Goal: Task Accomplishment & Management: Complete application form

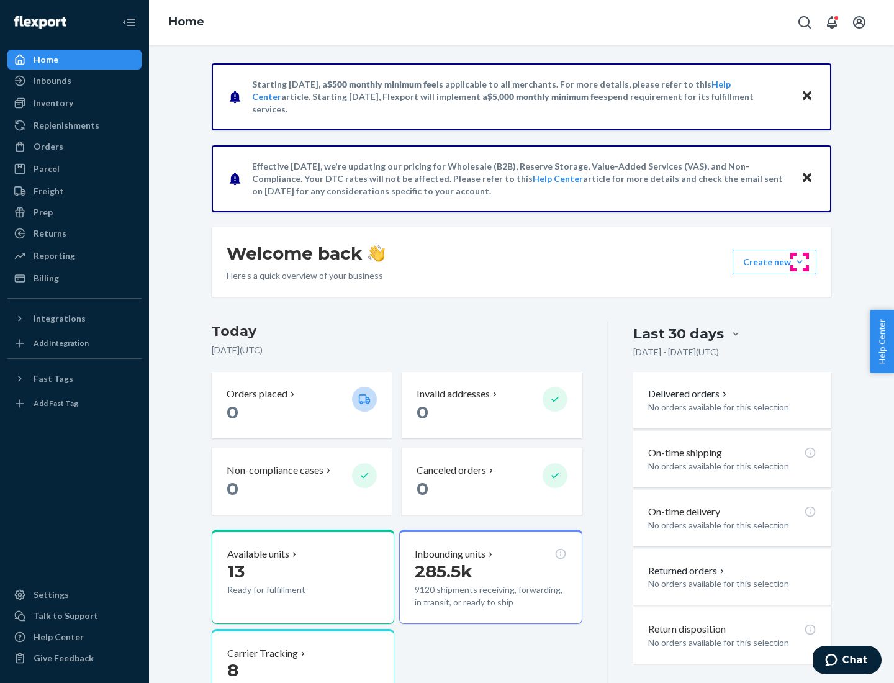
click at [800, 262] on button "Create new Create new inbound Create new order Create new product" at bounding box center [775, 262] width 84 height 25
click at [75, 81] on div "Inbounds" at bounding box center [75, 80] width 132 height 17
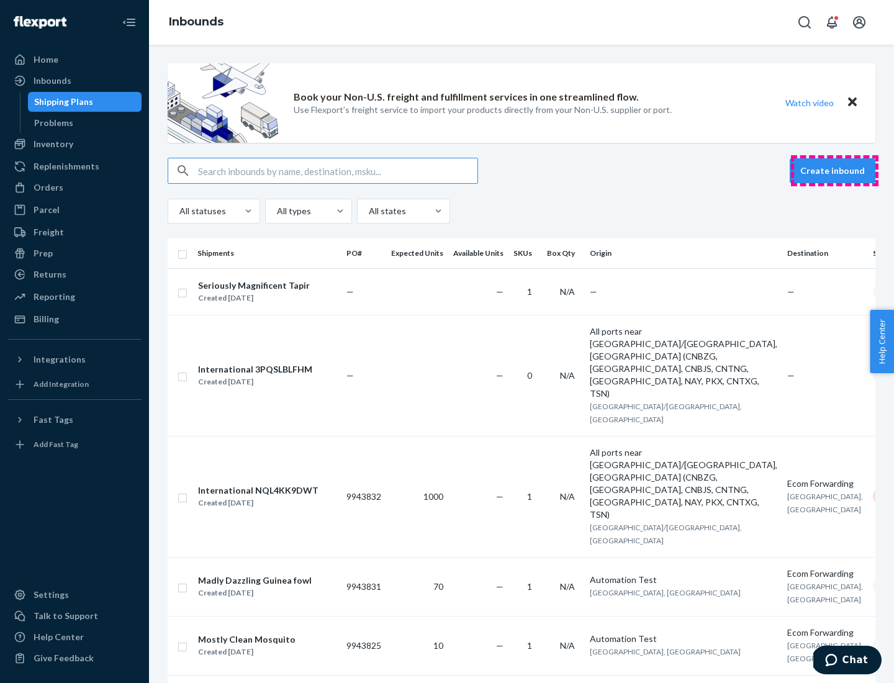
click at [835, 171] on button "Create inbound" at bounding box center [833, 170] width 86 height 25
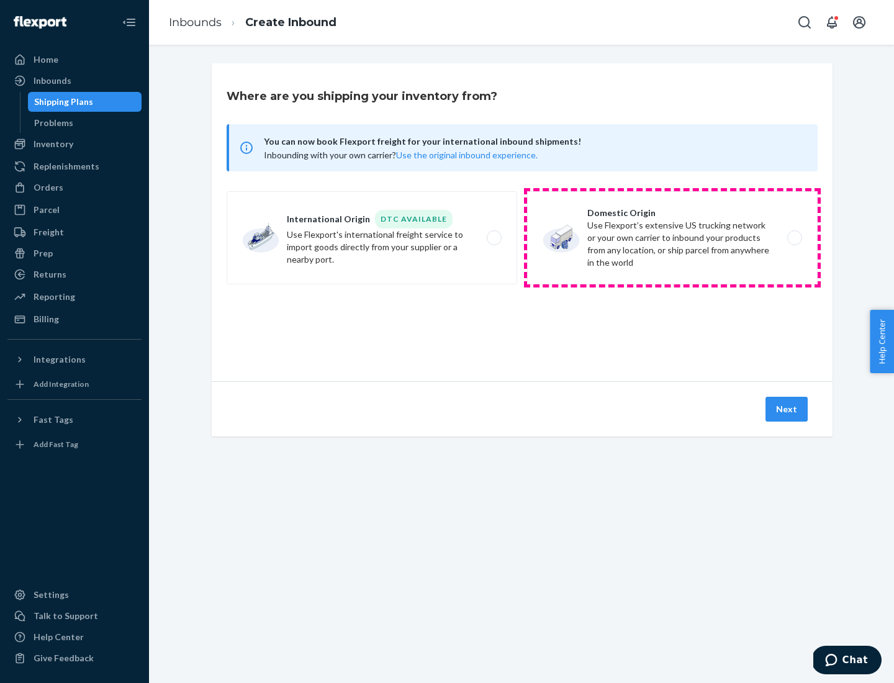
click at [672, 238] on label "Domestic Origin Use Flexport’s extensive US trucking network or your own carrie…" at bounding box center [672, 237] width 291 height 93
click at [794, 238] on input "Domestic Origin Use Flexport’s extensive US trucking network or your own carrie…" at bounding box center [798, 238] width 8 height 8
radio input "true"
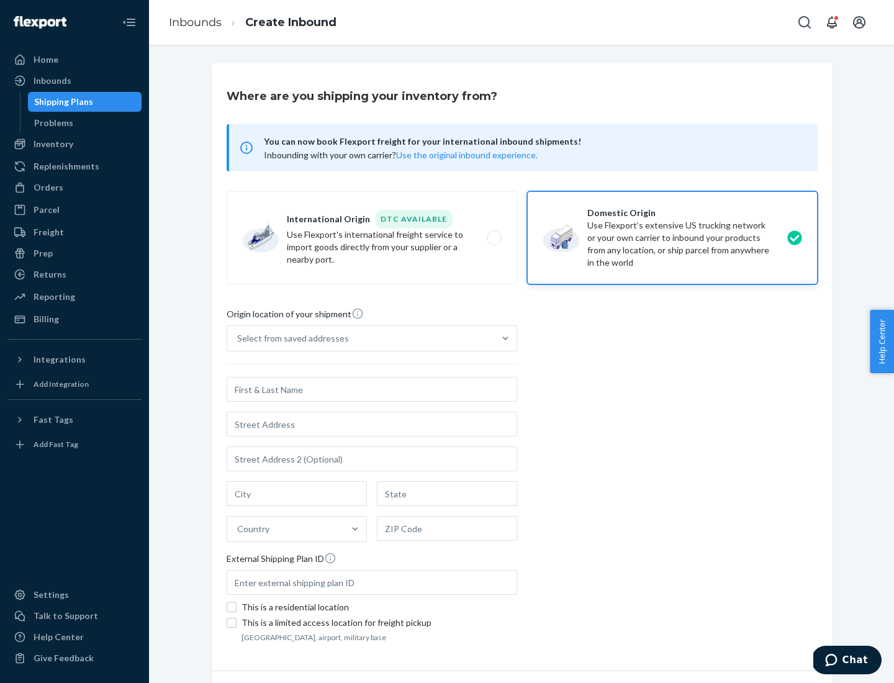
click at [290, 338] on div "Select from saved addresses" at bounding box center [293, 338] width 112 height 12
click at [238, 338] on input "Select from saved addresses" at bounding box center [237, 338] width 1 height 12
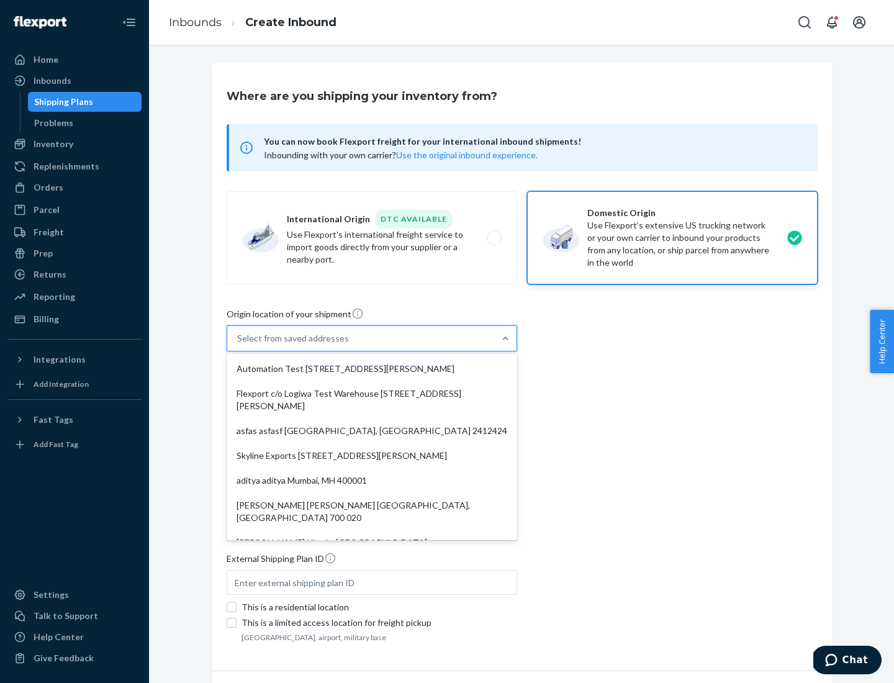
scroll to position [5, 0]
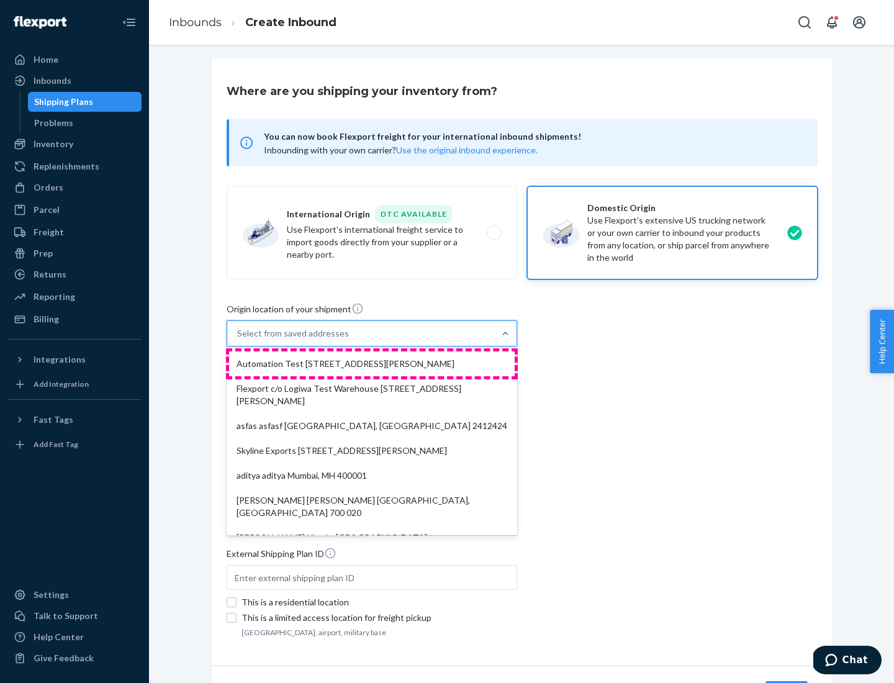
click at [372, 364] on div "Automation Test [STREET_ADDRESS][PERSON_NAME]" at bounding box center [372, 363] width 286 height 25
click at [238, 340] on input "option Automation Test [STREET_ADDRESS][PERSON_NAME]. 9 results available. Use …" at bounding box center [237, 333] width 1 height 12
type input "Automation Test"
type input "9th Floor"
type input "[GEOGRAPHIC_DATA]"
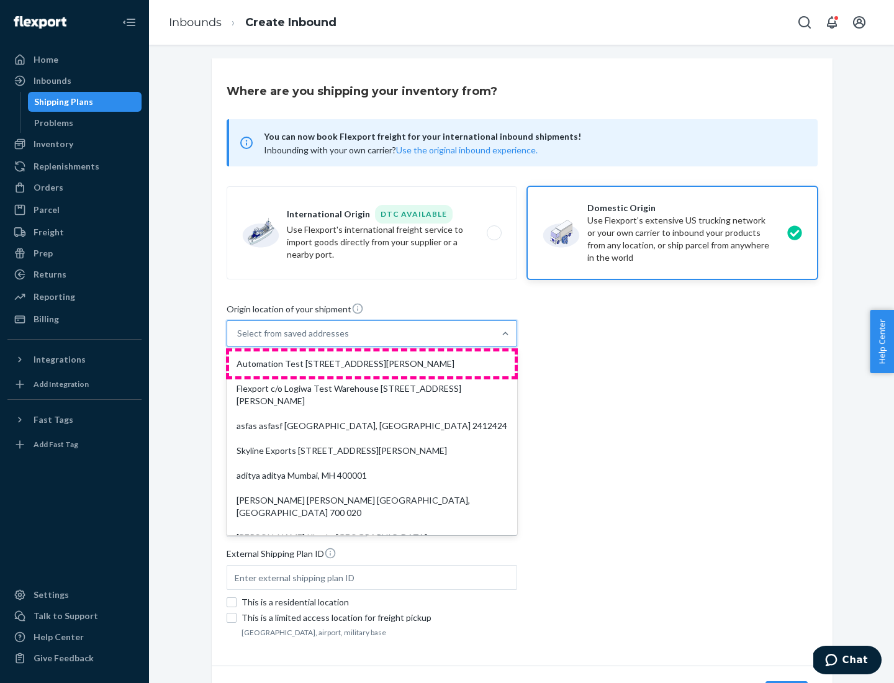
type input "CA"
type input "94104"
type input "[STREET_ADDRESS][PERSON_NAME]"
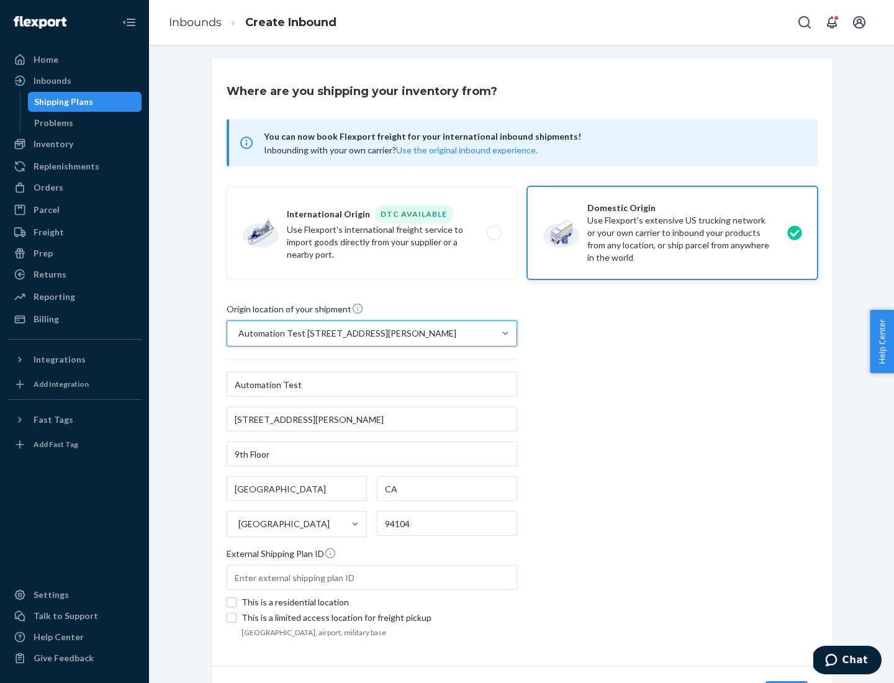
scroll to position [73, 0]
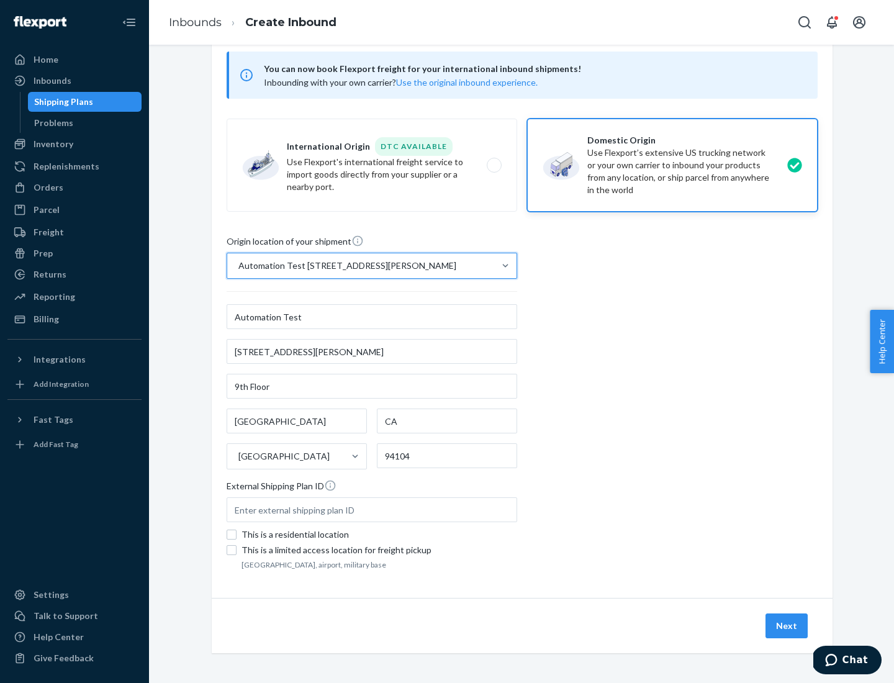
click at [787, 626] on button "Next" at bounding box center [787, 625] width 42 height 25
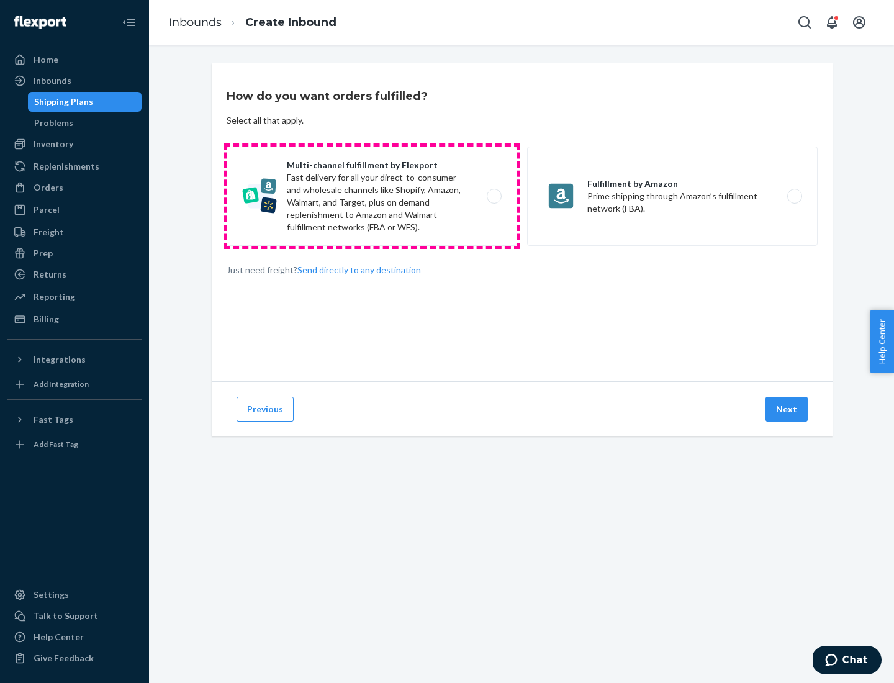
click at [372, 196] on label "Multi-channel fulfillment by Flexport Fast delivery for all your direct-to-cons…" at bounding box center [372, 196] width 291 height 99
click at [494, 196] on input "Multi-channel fulfillment by Flexport Fast delivery for all your direct-to-cons…" at bounding box center [498, 196] width 8 height 8
radio input "true"
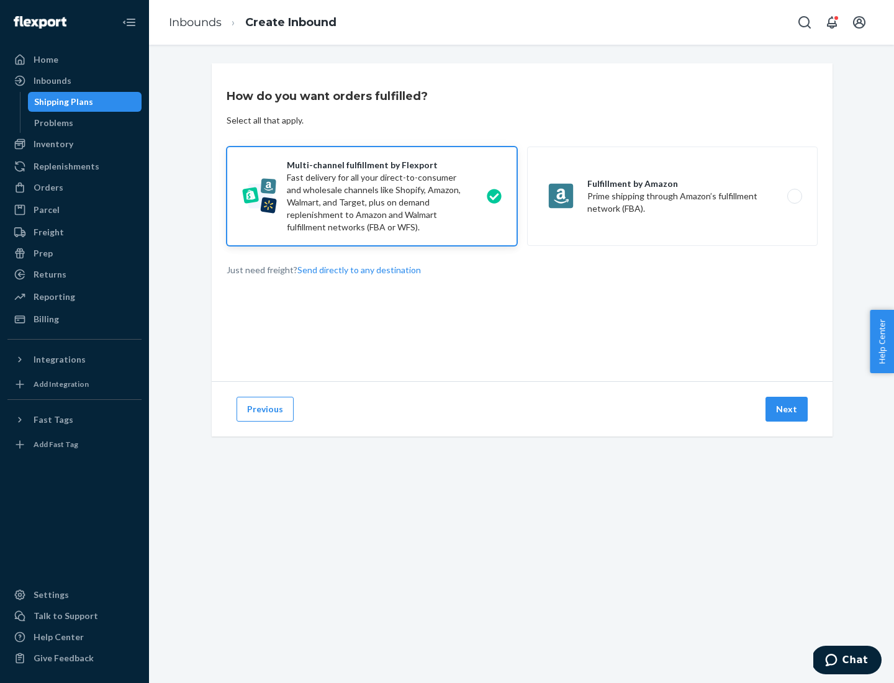
click at [787, 409] on button "Next" at bounding box center [787, 409] width 42 height 25
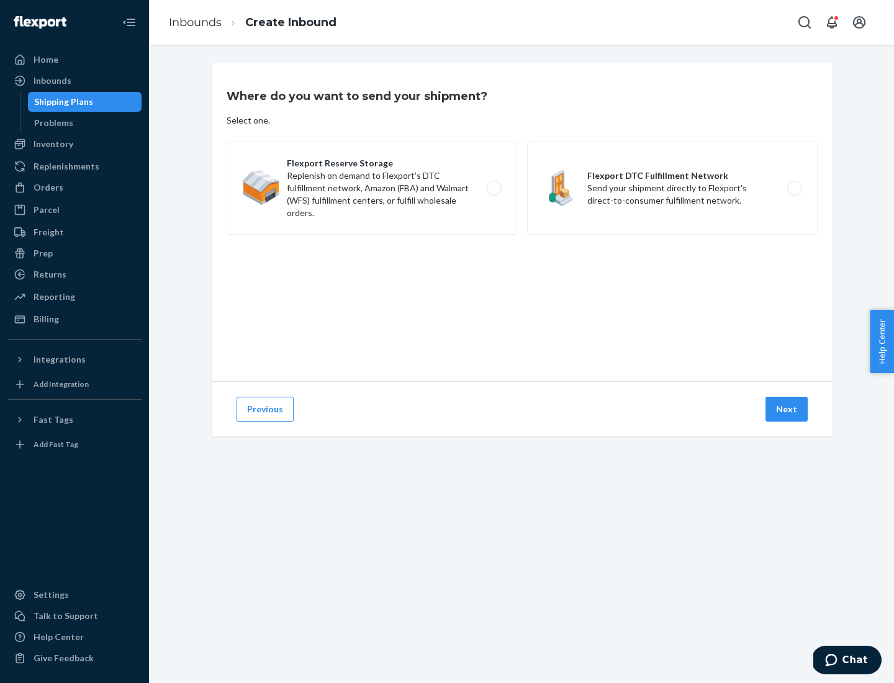
click at [672, 188] on label "Flexport DTC Fulfillment Network Send your shipment directly to Flexport's dire…" at bounding box center [672, 188] width 291 height 93
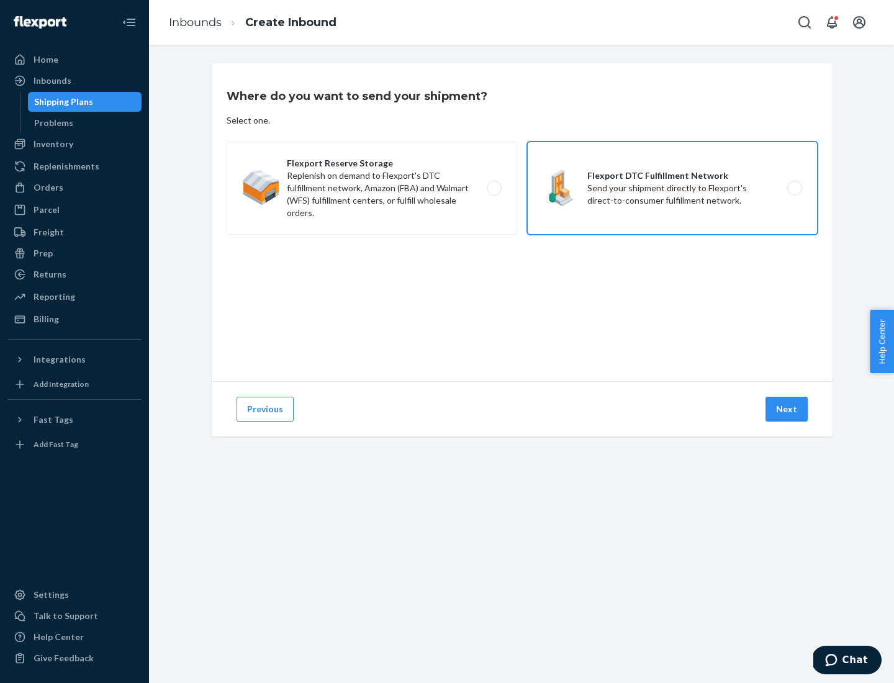
click at [794, 188] on input "Flexport DTC Fulfillment Network Send your shipment directly to Flexport's dire…" at bounding box center [798, 188] width 8 height 8
radio input "true"
click at [787, 409] on button "Next" at bounding box center [787, 409] width 42 height 25
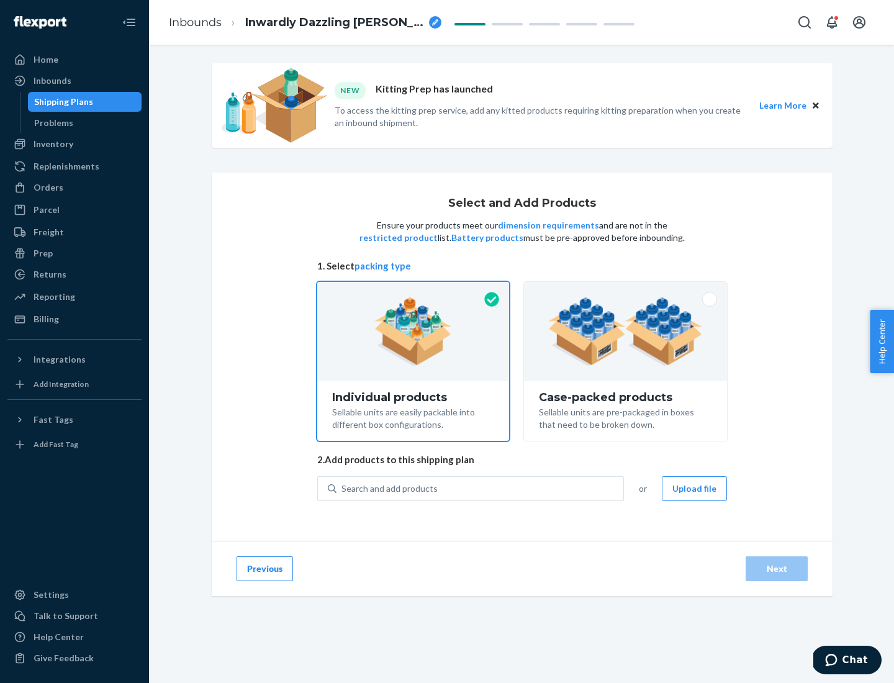
click at [626, 332] on img at bounding box center [625, 331] width 155 height 68
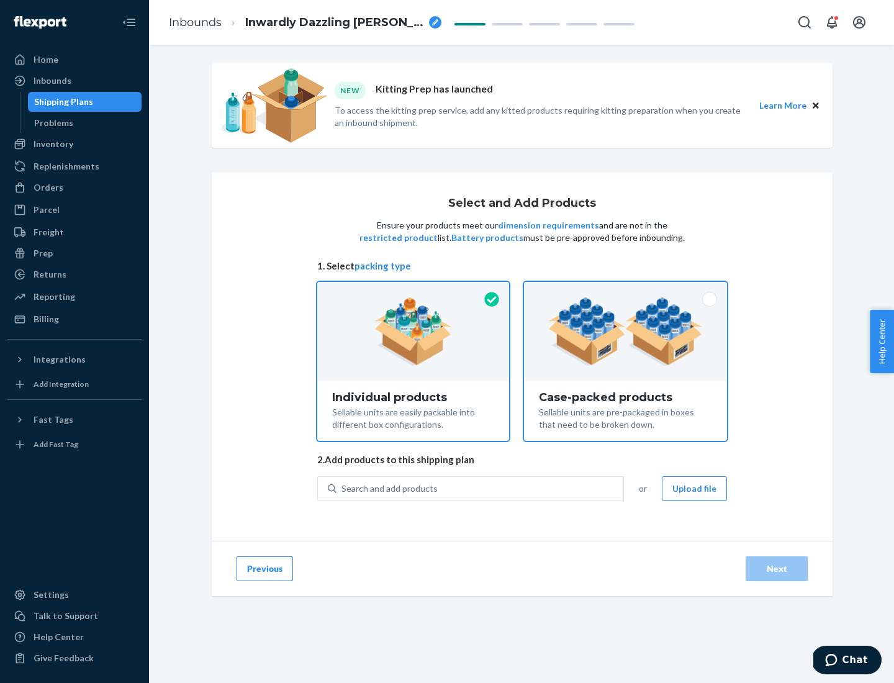
click at [626, 290] on input "Case-packed products Sellable units are pre-packaged in boxes that need to be b…" at bounding box center [626, 286] width 8 height 8
radio input "true"
radio input "false"
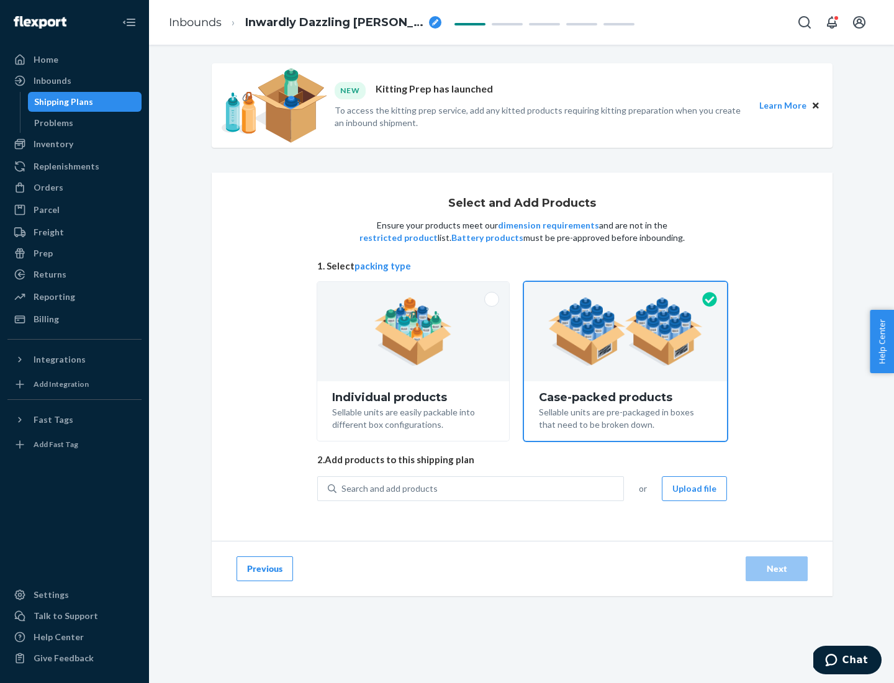
click at [481, 488] on div "Search and add products" at bounding box center [480, 488] width 287 height 22
click at [343, 488] on input "Search and add products" at bounding box center [342, 488] width 1 height 12
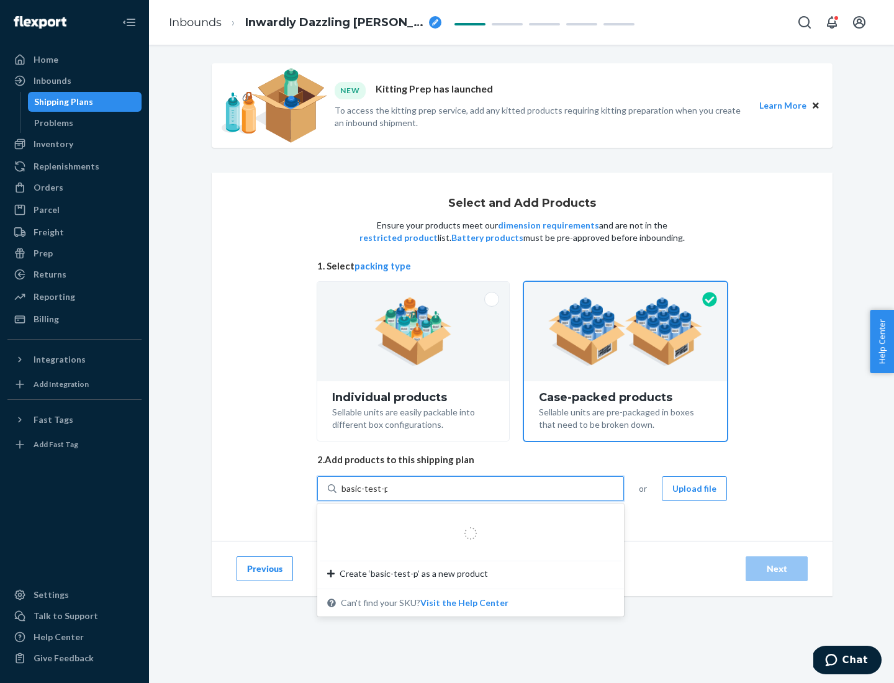
type input "basic-test-product-1"
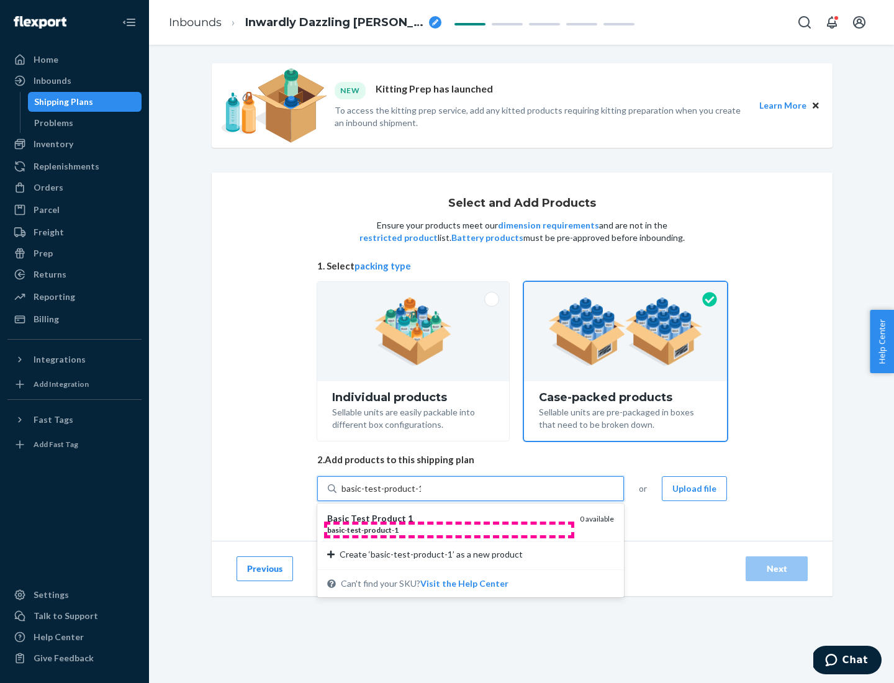
click at [449, 530] on div "basic - test - product - 1" at bounding box center [448, 530] width 243 height 11
click at [421, 495] on input "basic-test-product-1" at bounding box center [381, 488] width 79 height 12
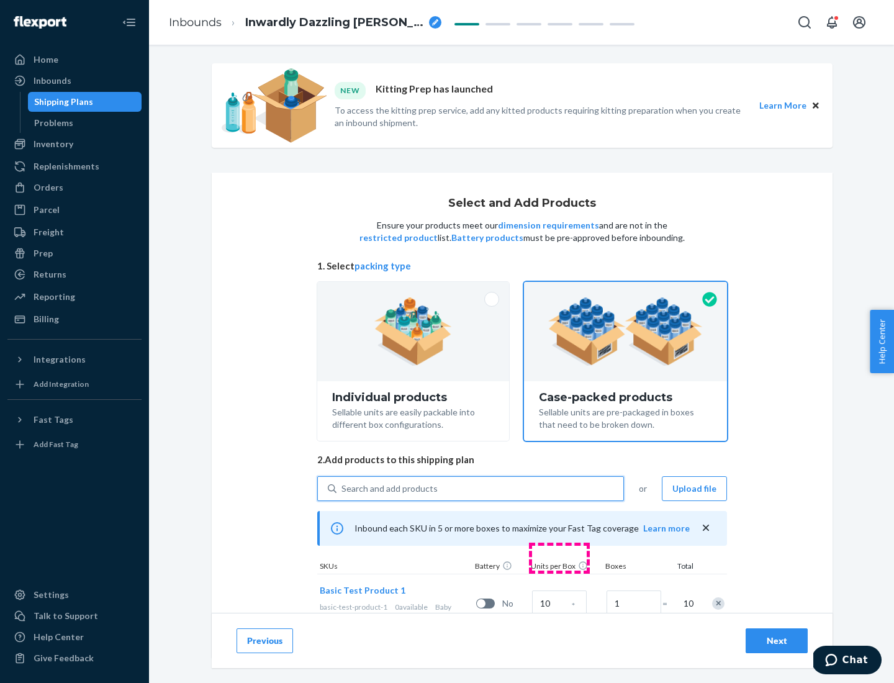
scroll to position [45, 0]
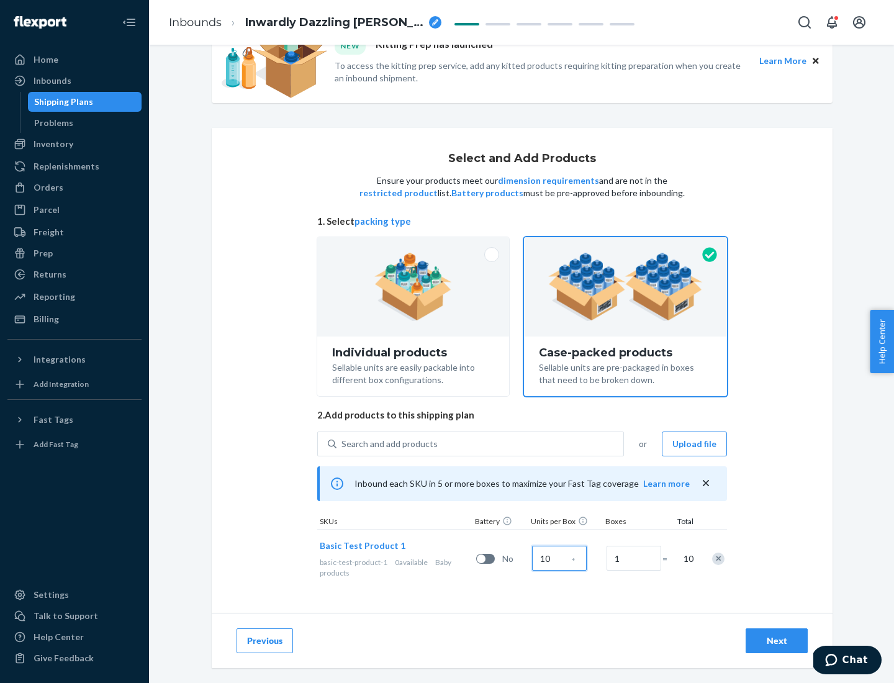
type input "10"
type input "7"
click at [777, 641] on div "Next" at bounding box center [776, 641] width 41 height 12
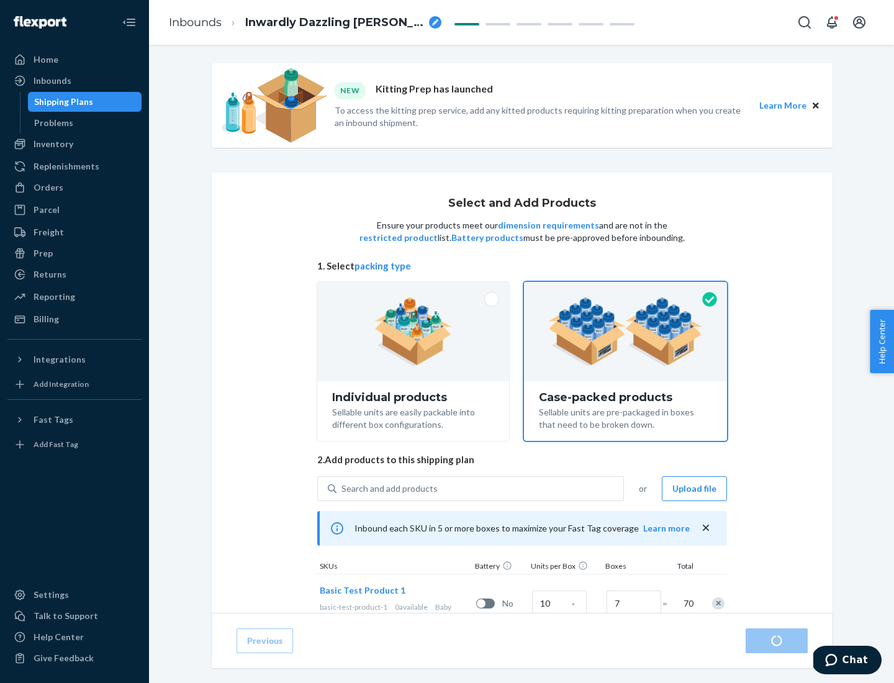
radio input "true"
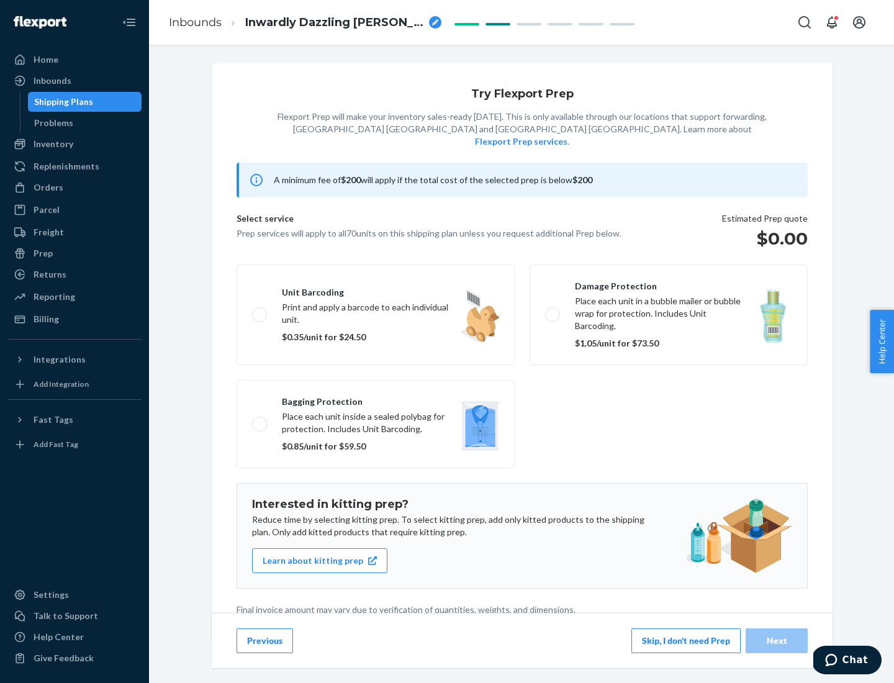
scroll to position [3, 0]
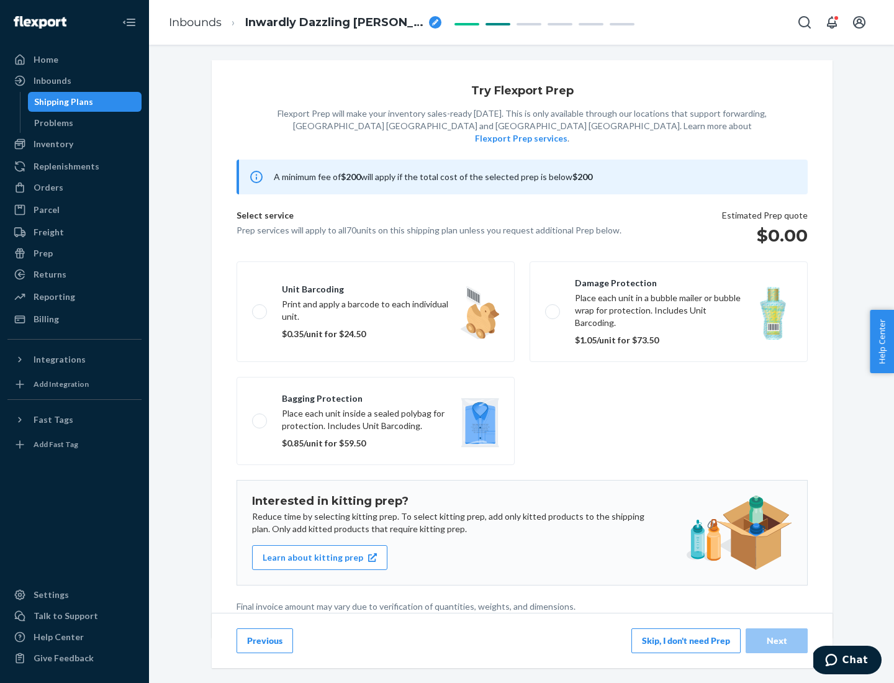
click at [376, 396] on label "Bagging protection Place each unit inside a sealed polybag for protection. Incl…" at bounding box center [376, 421] width 278 height 88
click at [260, 417] on input "Bagging protection Place each unit inside a sealed polybag for protection. Incl…" at bounding box center [256, 421] width 8 height 8
checkbox input "true"
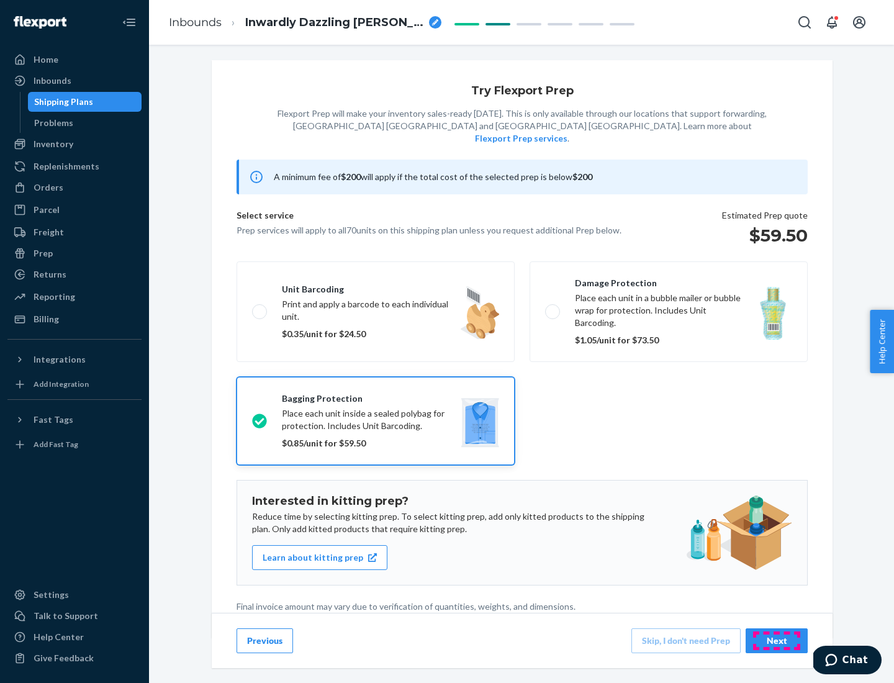
click at [777, 640] on div "Next" at bounding box center [776, 641] width 41 height 12
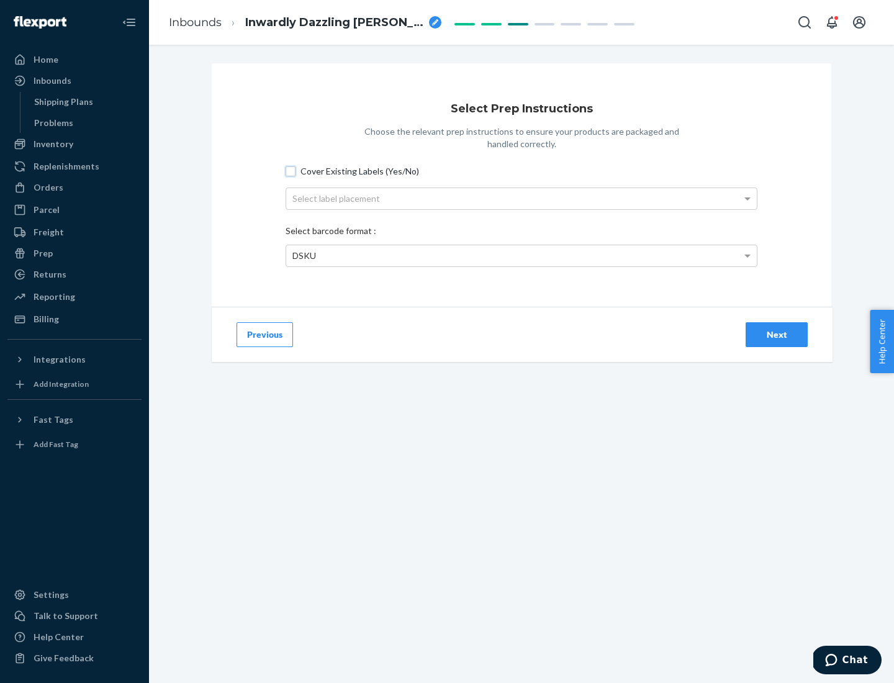
click at [291, 171] on input "Cover Existing Labels (Yes/No)" at bounding box center [291, 171] width 10 height 10
checkbox input "true"
click at [522, 198] on div "Select label placement" at bounding box center [521, 198] width 471 height 21
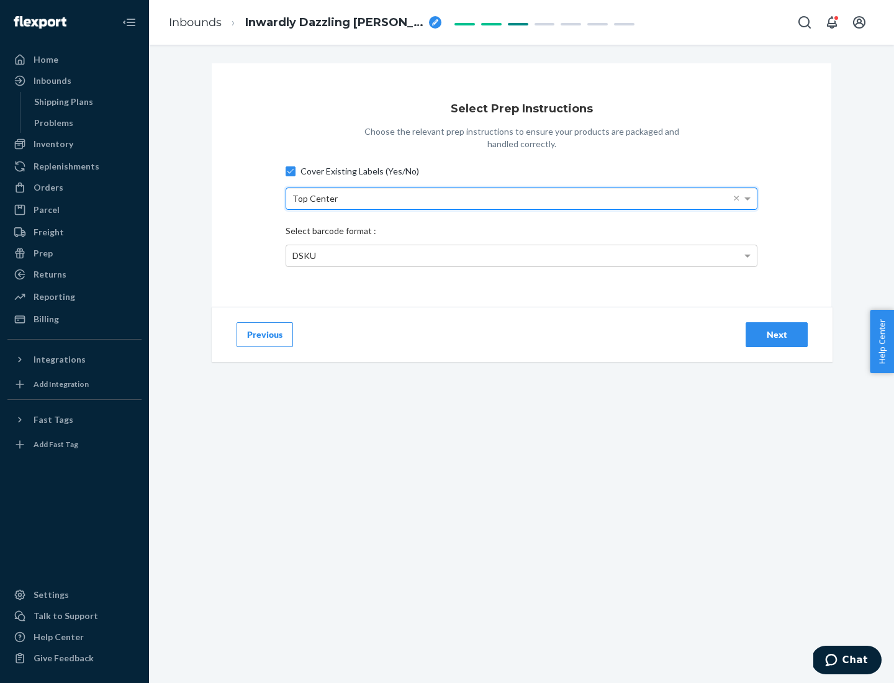
click at [522, 255] on div "DSKU" at bounding box center [521, 255] width 471 height 21
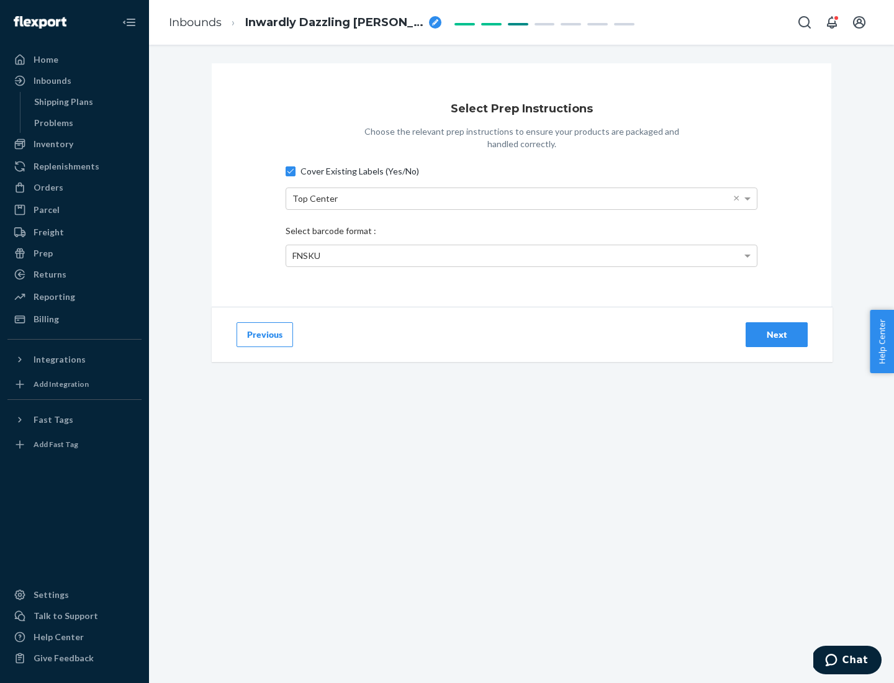
click at [777, 334] on div "Next" at bounding box center [776, 334] width 41 height 12
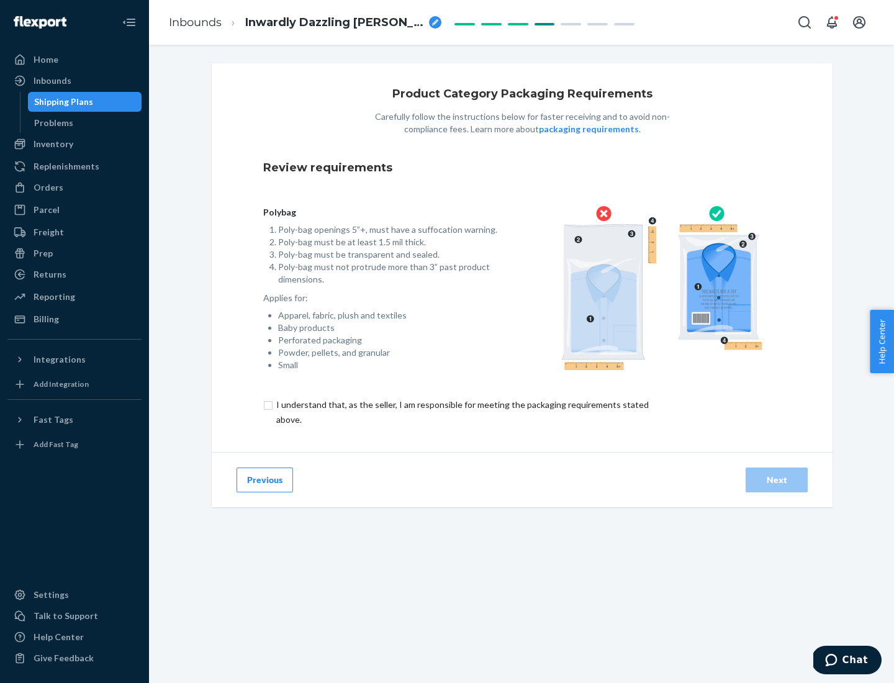
click at [461, 412] on input "checkbox" at bounding box center [469, 412] width 413 height 30
checkbox input "true"
click at [777, 479] on div "Next" at bounding box center [776, 480] width 41 height 12
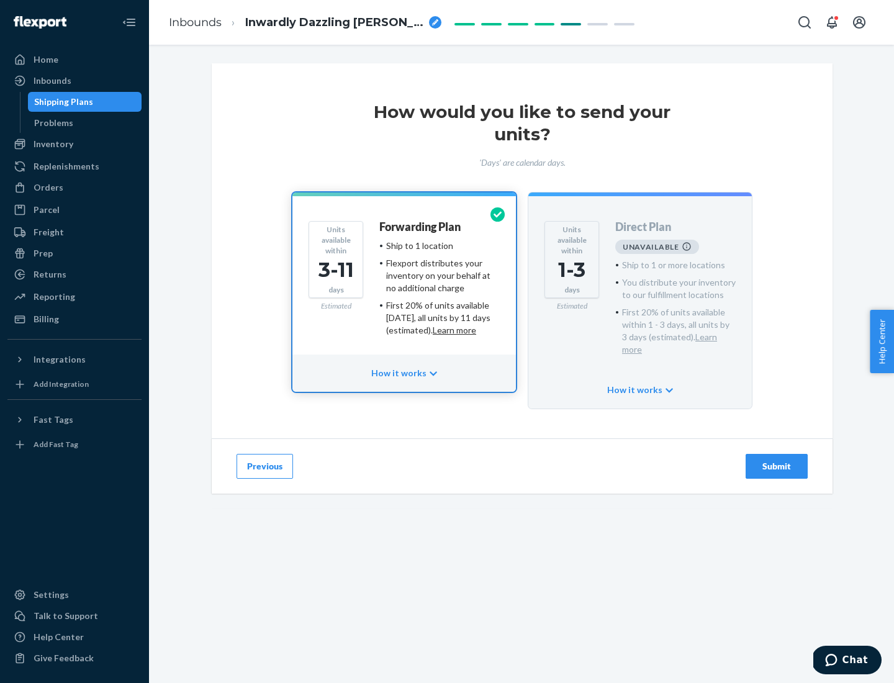
click at [421, 227] on h4 "Forwarding Plan" at bounding box center [419, 227] width 81 height 12
click at [777, 460] on div "Submit" at bounding box center [776, 466] width 41 height 12
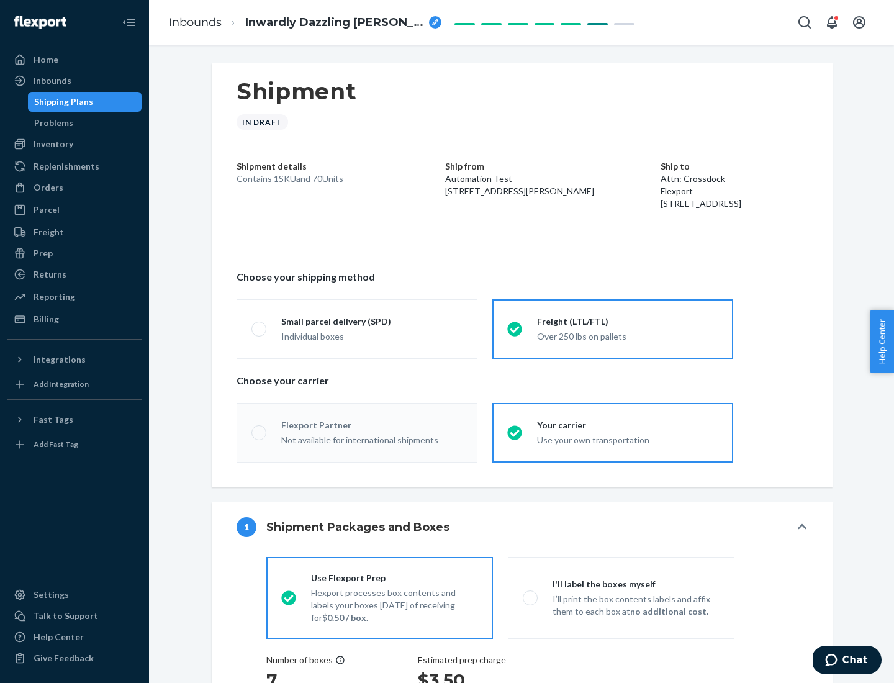
radio input "true"
radio input "false"
radio input "true"
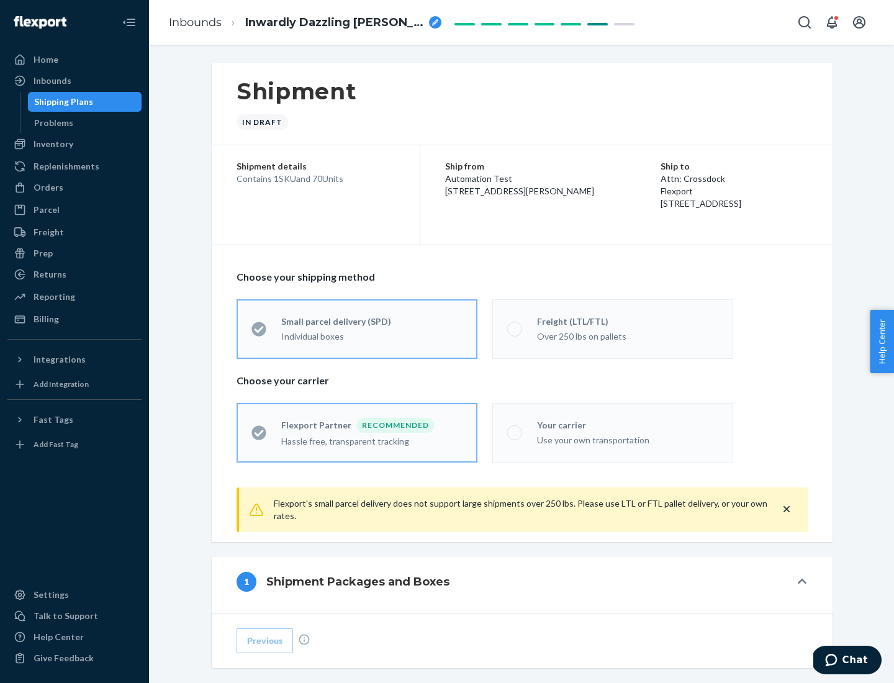
click at [372, 335] on div "Individual boxes" at bounding box center [371, 336] width 181 height 12
click at [260, 333] on input "Small parcel delivery (SPD) Individual boxes" at bounding box center [255, 329] width 8 height 8
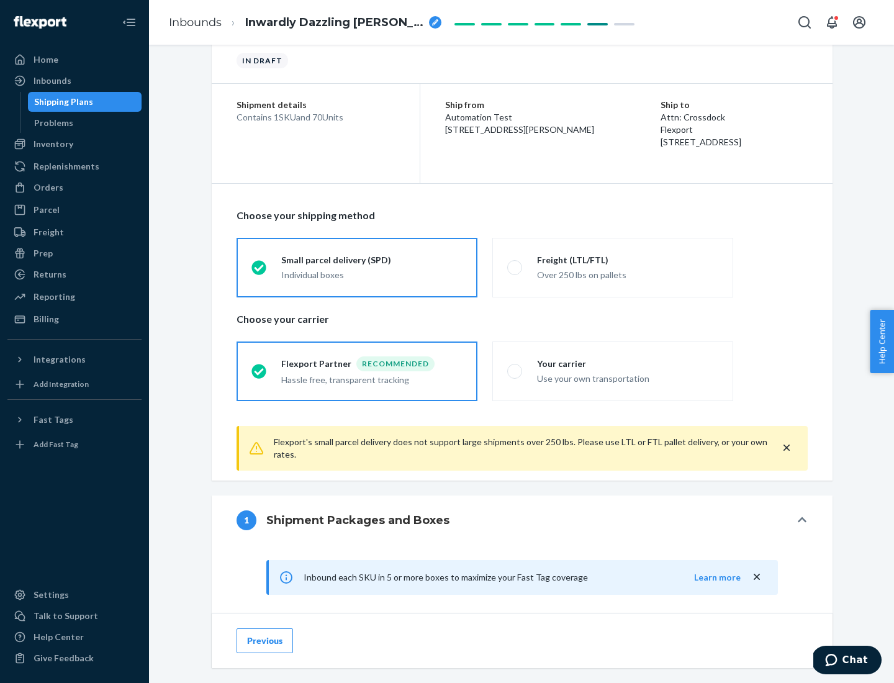
click at [628, 363] on div "Your carrier" at bounding box center [627, 364] width 181 height 12
click at [515, 367] on input "Your carrier Use your own transportation" at bounding box center [511, 371] width 8 height 8
radio input "true"
radio input "false"
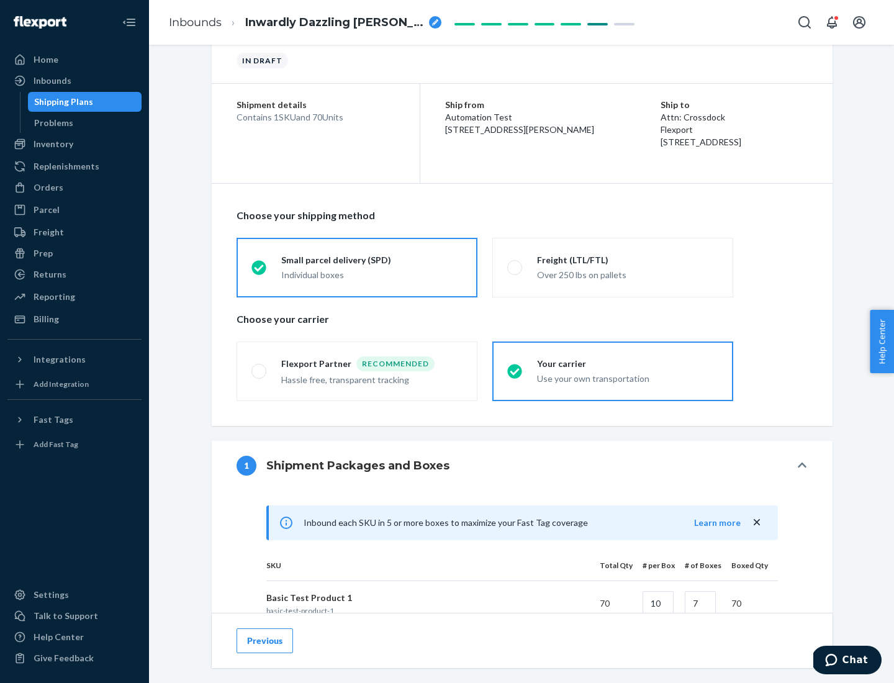
scroll to position [301, 0]
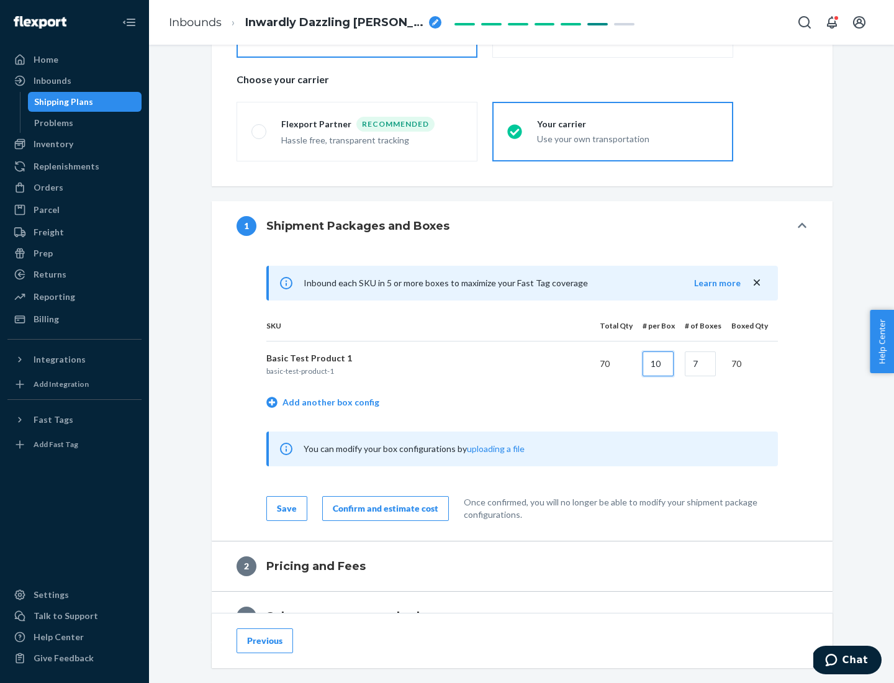
type input "10"
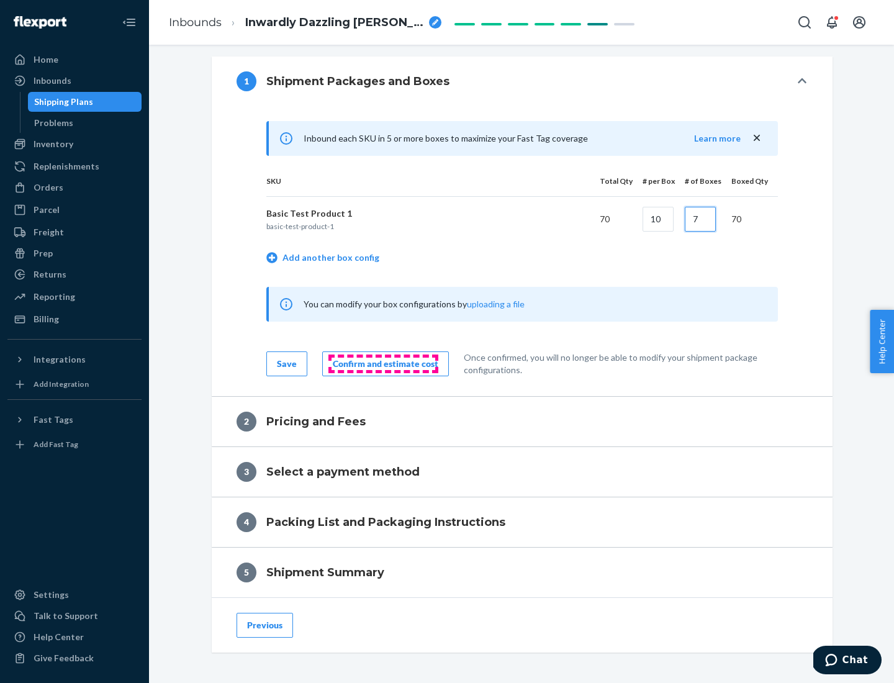
type input "7"
click at [383, 363] on div "Confirm and estimate cost" at bounding box center [386, 364] width 106 height 12
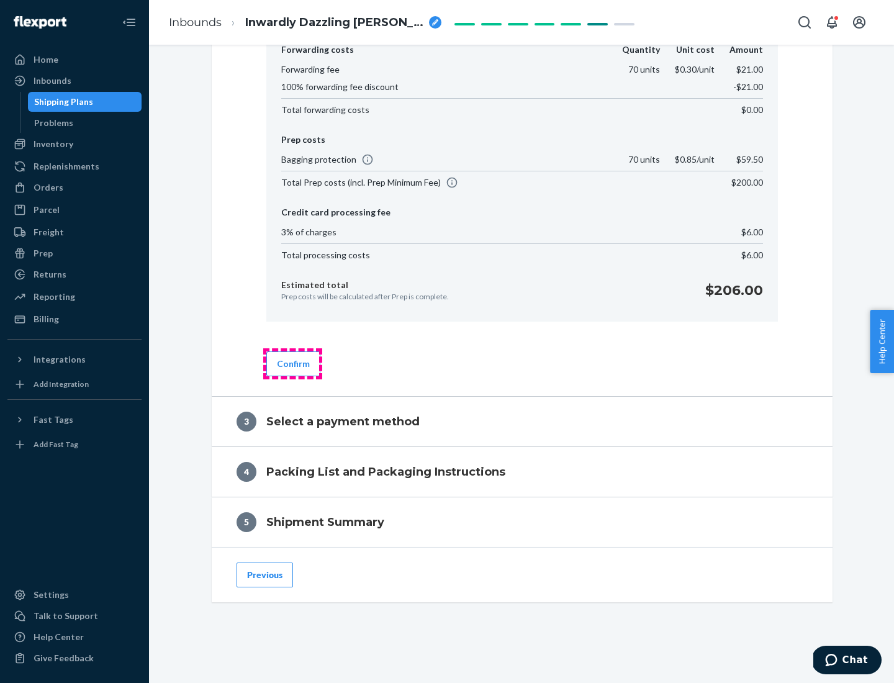
click at [292, 363] on button "Confirm" at bounding box center [293, 363] width 54 height 25
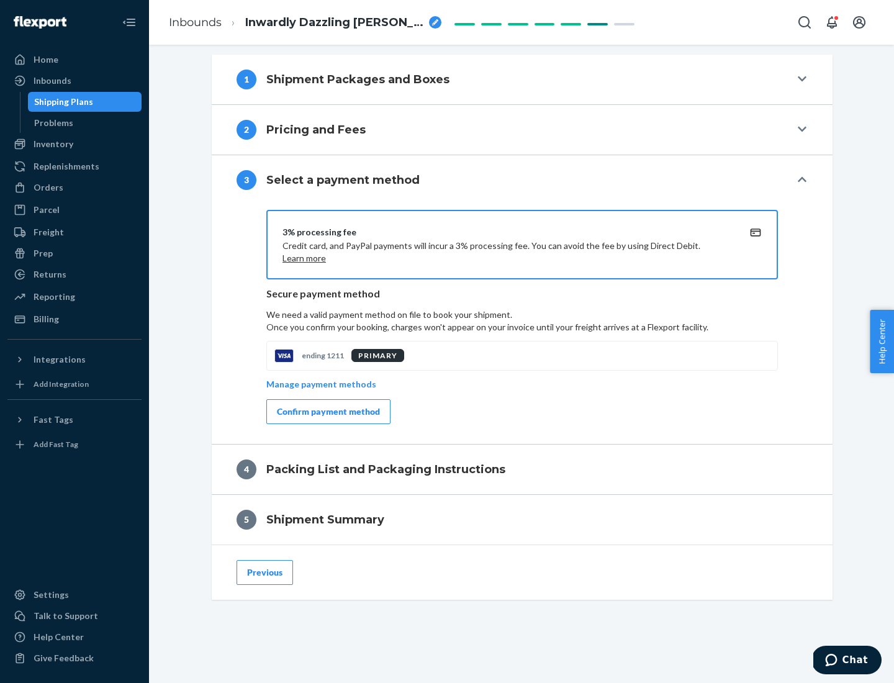
click at [327, 412] on div "Confirm payment method" at bounding box center [328, 411] width 103 height 12
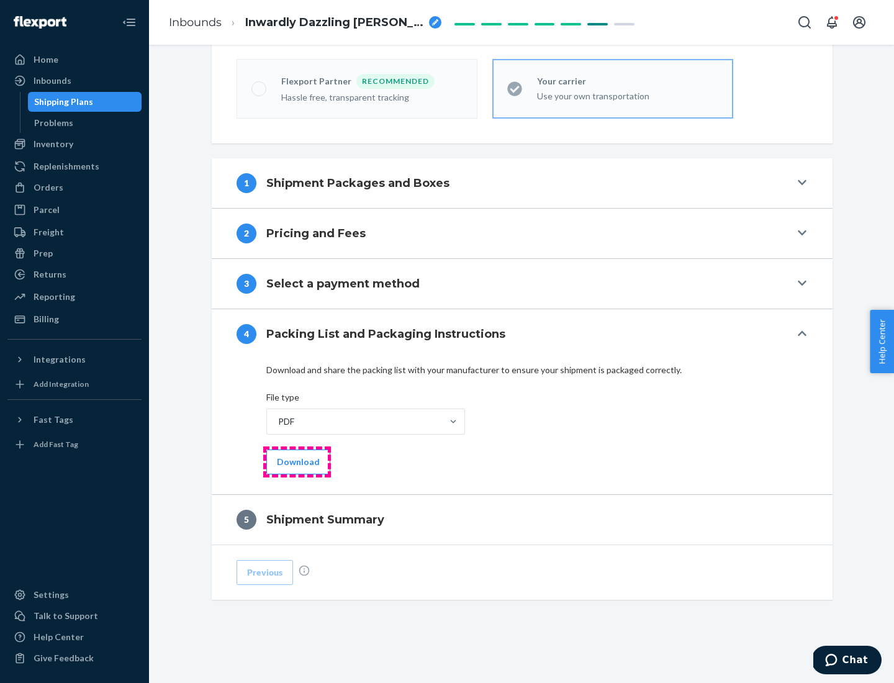
click at [297, 461] on button "Download" at bounding box center [298, 462] width 64 height 25
